Goal: Task Accomplishment & Management: Manage account settings

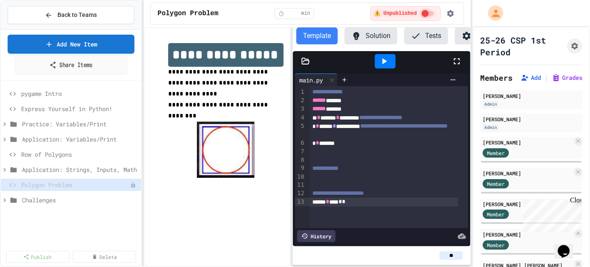
click at [72, 62] on link "Share Items" at bounding box center [70, 64] width 113 height 19
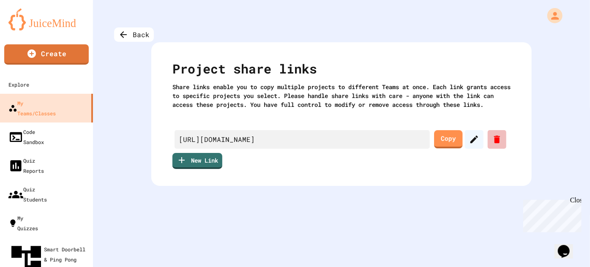
click at [494, 143] on icon at bounding box center [497, 140] width 6 height 8
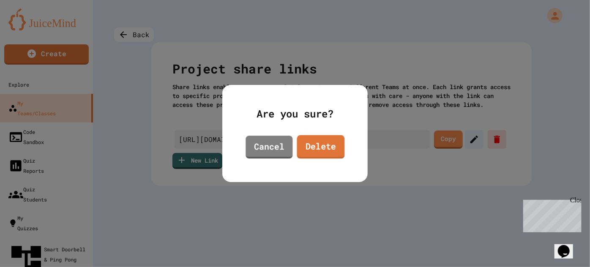
click at [348, 147] on div "Are you sure? Cancel Delete" at bounding box center [294, 133] width 145 height 97
click at [326, 147] on link "Delete" at bounding box center [320, 147] width 47 height 23
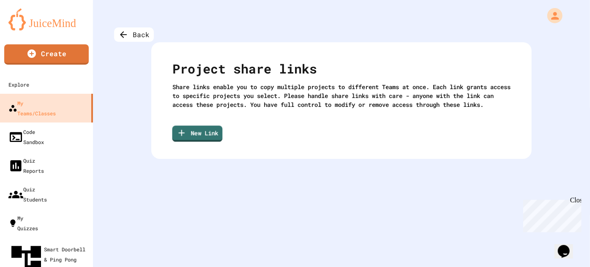
click at [203, 136] on link "New Link" at bounding box center [198, 134] width 50 height 16
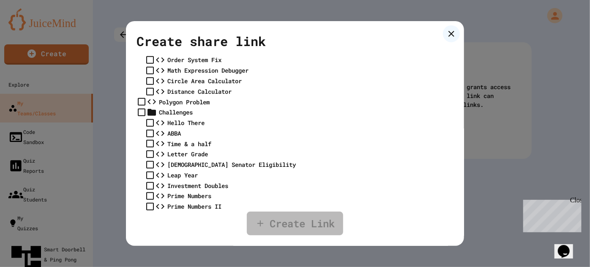
scroll to position [401, 0]
click at [184, 107] on div "Polygon Problem" at bounding box center [184, 102] width 51 height 9
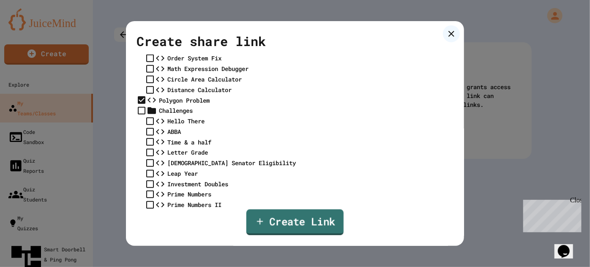
click at [276, 216] on link "Create Link" at bounding box center [295, 223] width 97 height 26
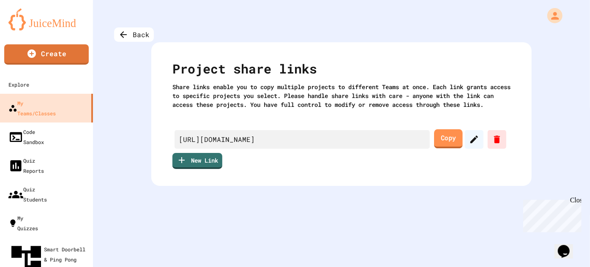
click at [437, 148] on link "Copy" at bounding box center [448, 138] width 28 height 19
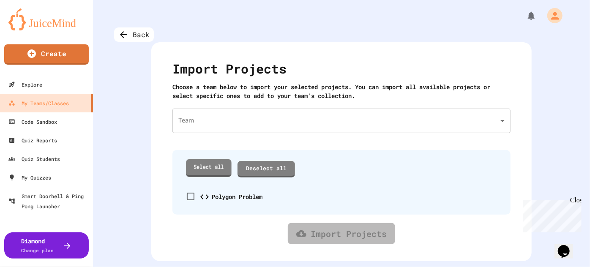
click at [200, 161] on link "Select all" at bounding box center [209, 167] width 46 height 17
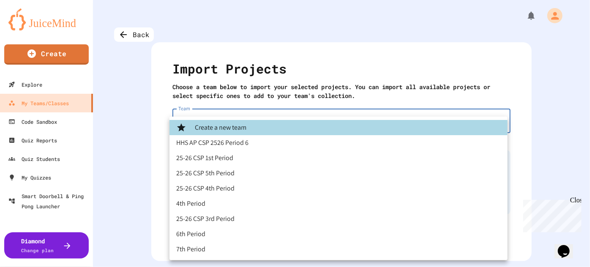
click at [221, 110] on body "We are updating our servers at 7PM EST on 3/11/2025. JuiceMind should continue …" at bounding box center [295, 133] width 590 height 267
click at [212, 145] on li "HHS AP CSP 2526 Period 6" at bounding box center [339, 142] width 338 height 15
type input "**********"
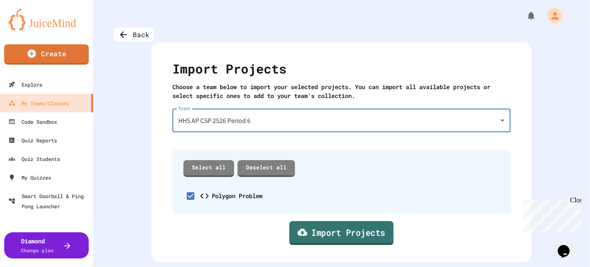
click at [317, 228] on link "Import Projects" at bounding box center [342, 233] width 104 height 24
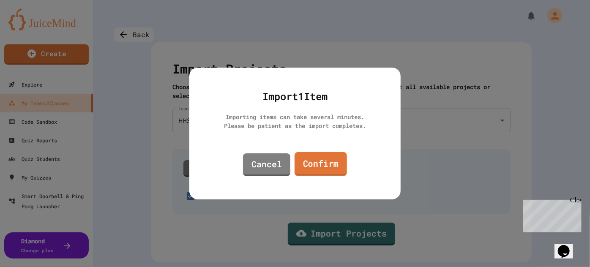
click at [317, 165] on link "Confirm" at bounding box center [321, 164] width 52 height 24
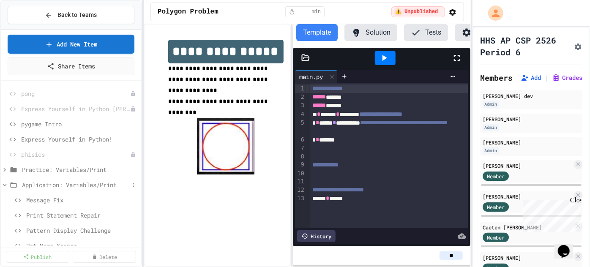
click at [41, 181] on span "Application: Variables/Print" at bounding box center [75, 185] width 107 height 9
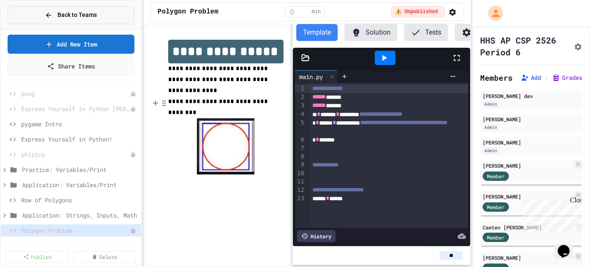
click at [64, 19] on button "Back to Teams" at bounding box center [71, 15] width 127 height 18
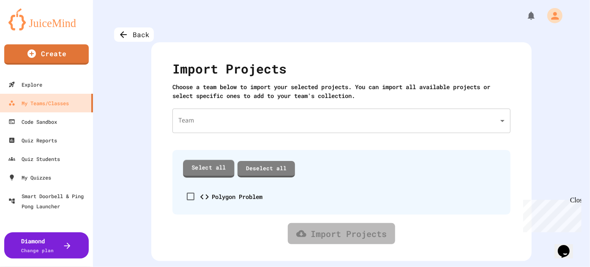
click at [207, 171] on link "Select all" at bounding box center [209, 168] width 52 height 17
click at [212, 124] on body "We are updating our servers at 7PM EST [DATE]. [PERSON_NAME] should continue to…" at bounding box center [295, 133] width 590 height 267
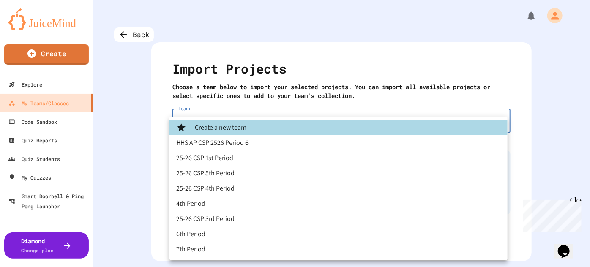
click at [223, 175] on li "25-26 CSP 5th Period" at bounding box center [339, 173] width 338 height 15
type input "**********"
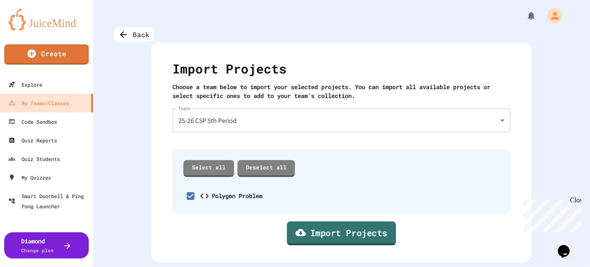
click at [351, 227] on link "Import Projects" at bounding box center [341, 234] width 109 height 24
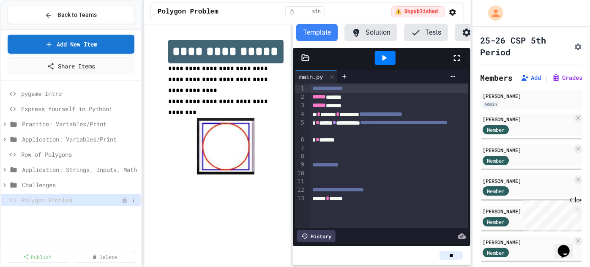
click at [53, 201] on span "Polygon Problem" at bounding box center [71, 200] width 101 height 9
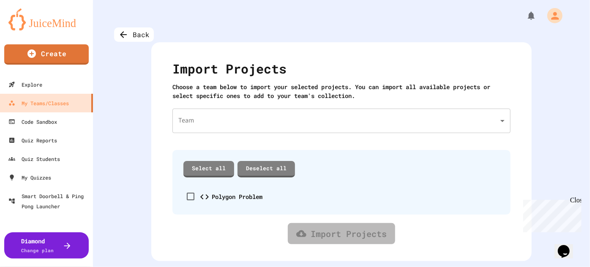
click at [195, 118] on body "We are updating our servers at 7PM EST on 3/11/2025. JuiceMind should continue …" at bounding box center [295, 133] width 590 height 267
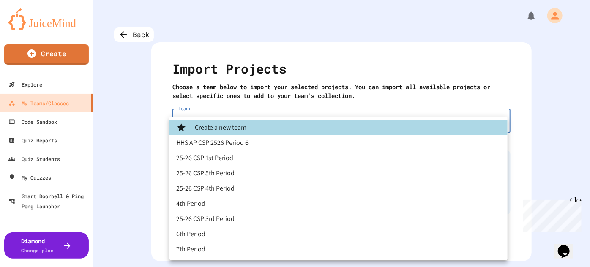
click at [202, 186] on li "25-26 CSP 4th Period" at bounding box center [339, 188] width 338 height 15
type input "**********"
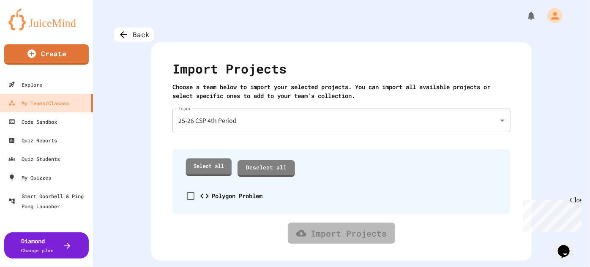
click at [208, 167] on link "Select all" at bounding box center [209, 167] width 46 height 17
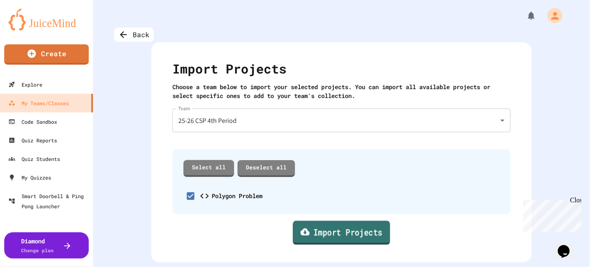
click at [325, 232] on link "Import Projects" at bounding box center [341, 233] width 97 height 24
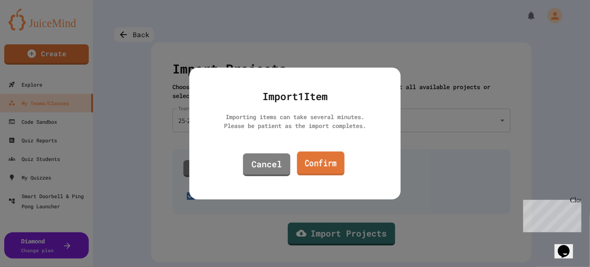
click at [324, 163] on link "Confirm" at bounding box center [320, 164] width 47 height 24
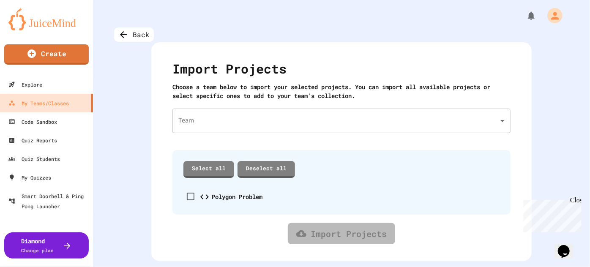
click at [223, 119] on body "We are updating our servers at 7PM EST [DATE]. [PERSON_NAME] should continue to…" at bounding box center [295, 133] width 590 height 267
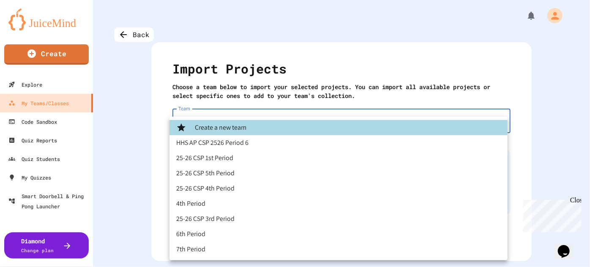
click at [207, 216] on li "25-26 CSP 3rd Period" at bounding box center [339, 218] width 338 height 15
type input "**********"
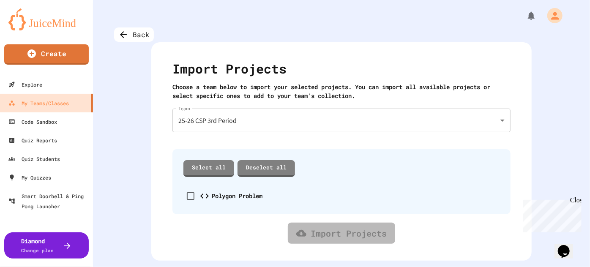
click at [212, 199] on div "Polygon Problem" at bounding box center [237, 196] width 51 height 9
click at [213, 167] on link "Select all" at bounding box center [209, 168] width 51 height 17
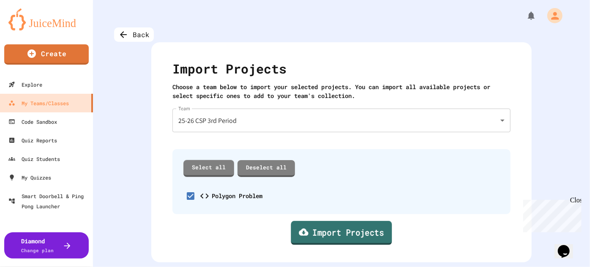
click at [306, 231] on link "Import Projects" at bounding box center [341, 233] width 101 height 24
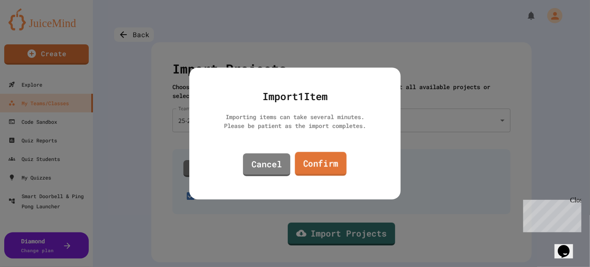
click at [342, 167] on link "Confirm" at bounding box center [321, 164] width 52 height 24
